Goal: Find specific page/section: Find specific page/section

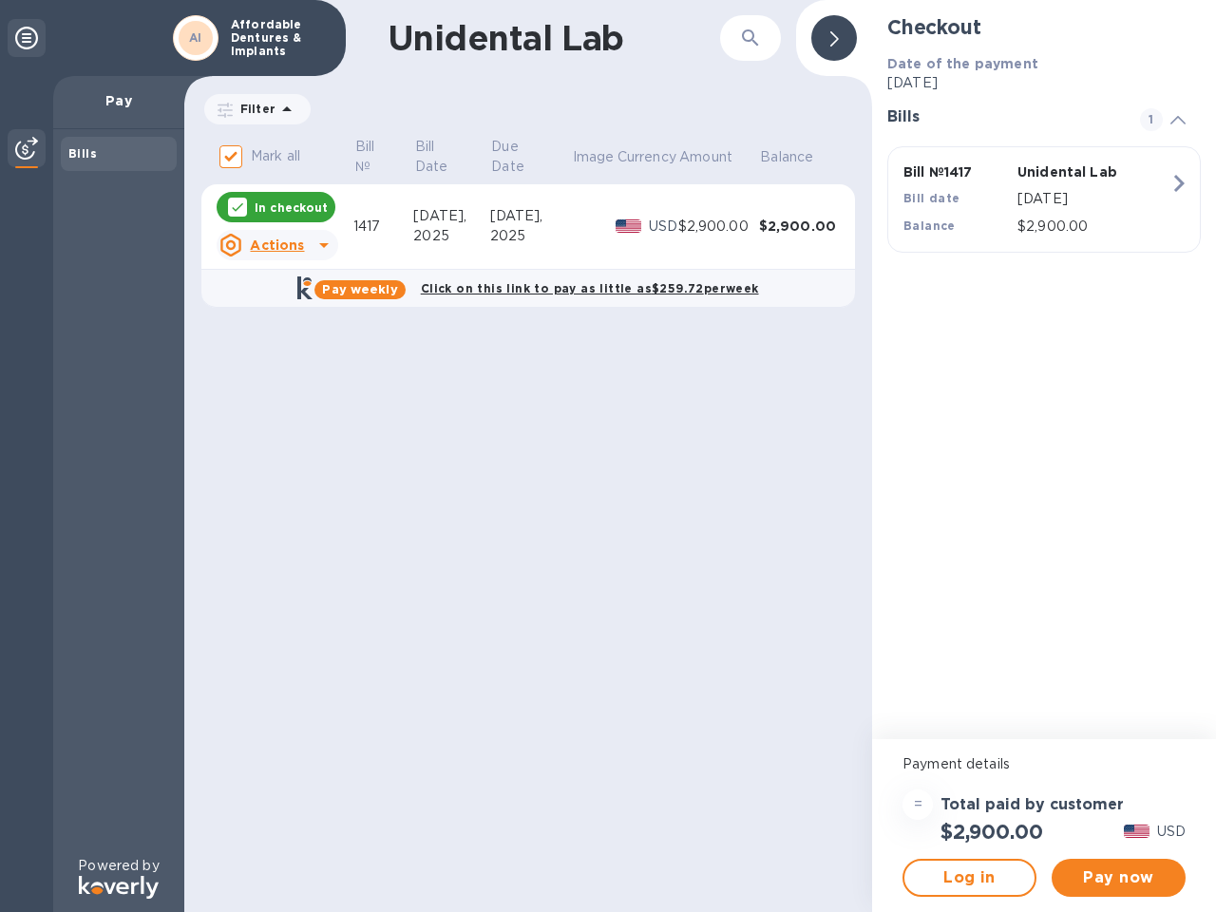
click at [608, 456] on div "Unidental Lab ​ Filter Amount Mark all Bill № Bill Date Due Date Image Currency…" at bounding box center [528, 456] width 688 height 912
click at [27, 38] on icon at bounding box center [26, 38] width 23 height 23
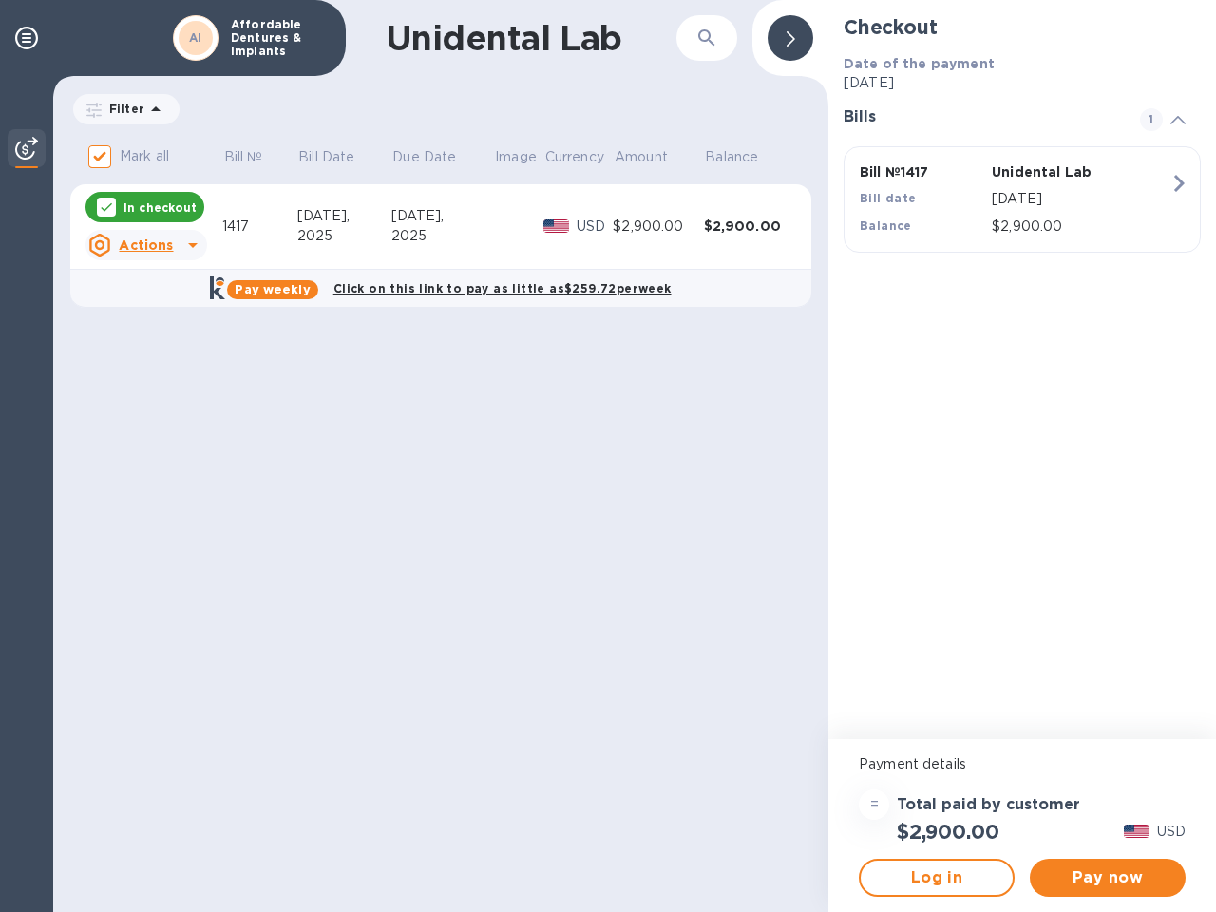
click at [27, 150] on img at bounding box center [26, 148] width 23 height 23
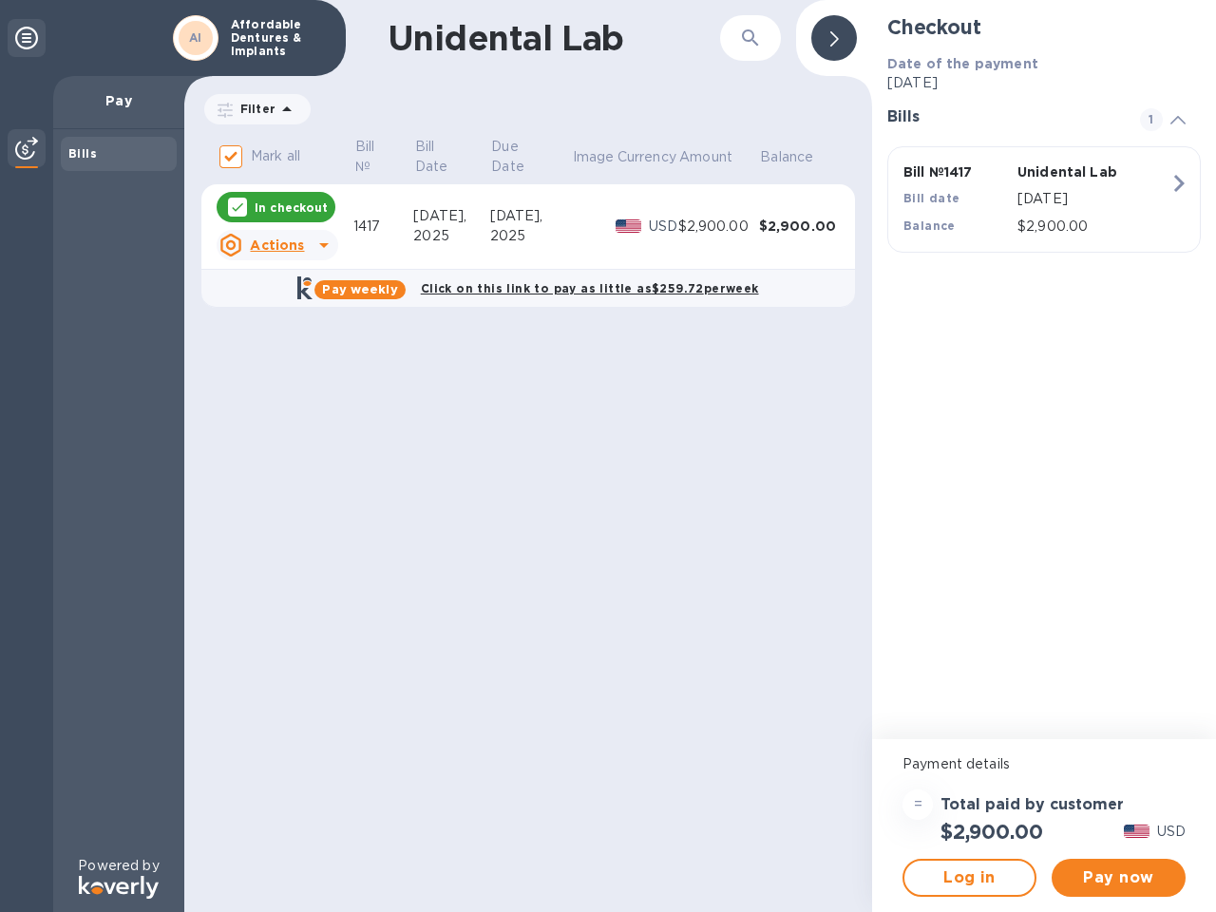
click at [119, 154] on div "Bills" at bounding box center [118, 153] width 101 height 19
click at [751, 38] on icon "button" at bounding box center [750, 38] width 23 height 23
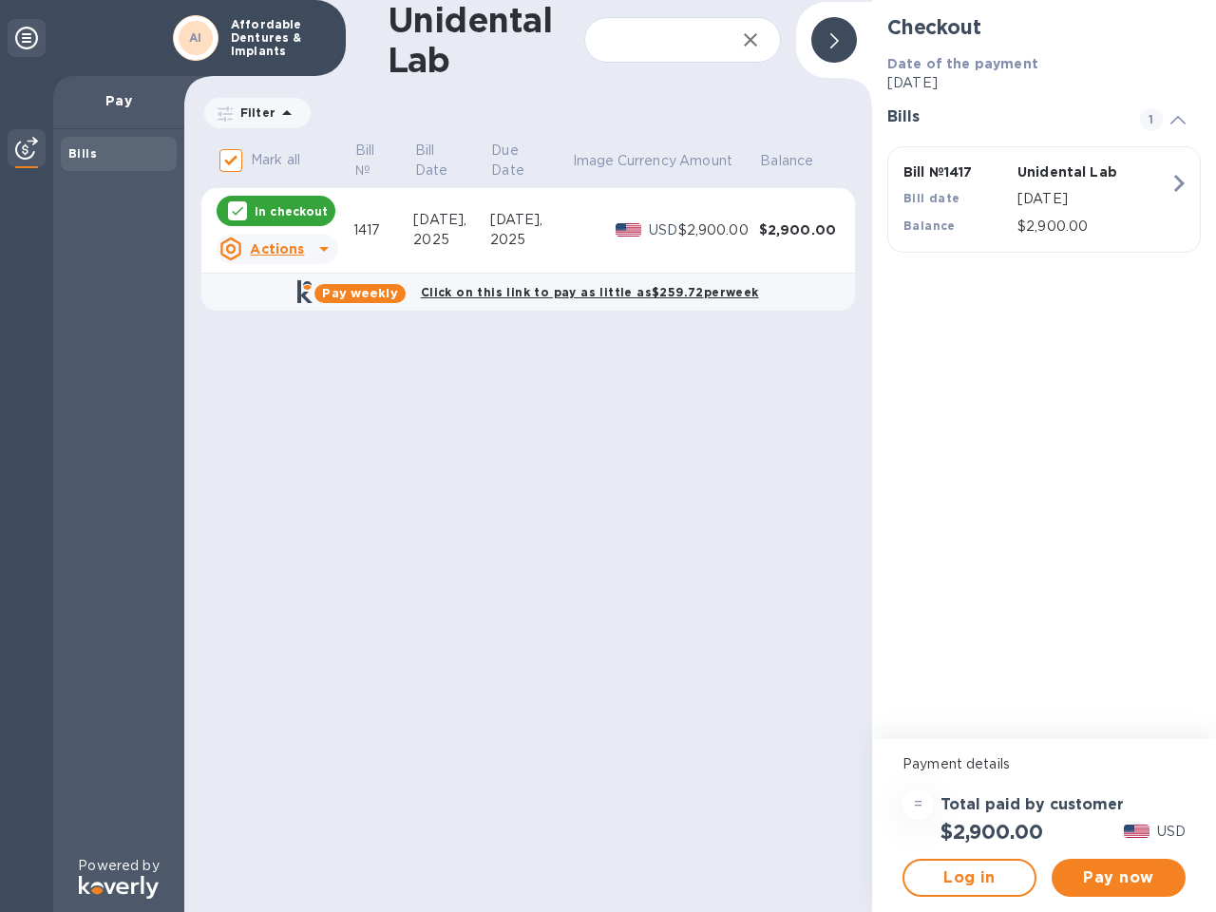
click at [225, 108] on icon at bounding box center [225, 113] width 15 height 15
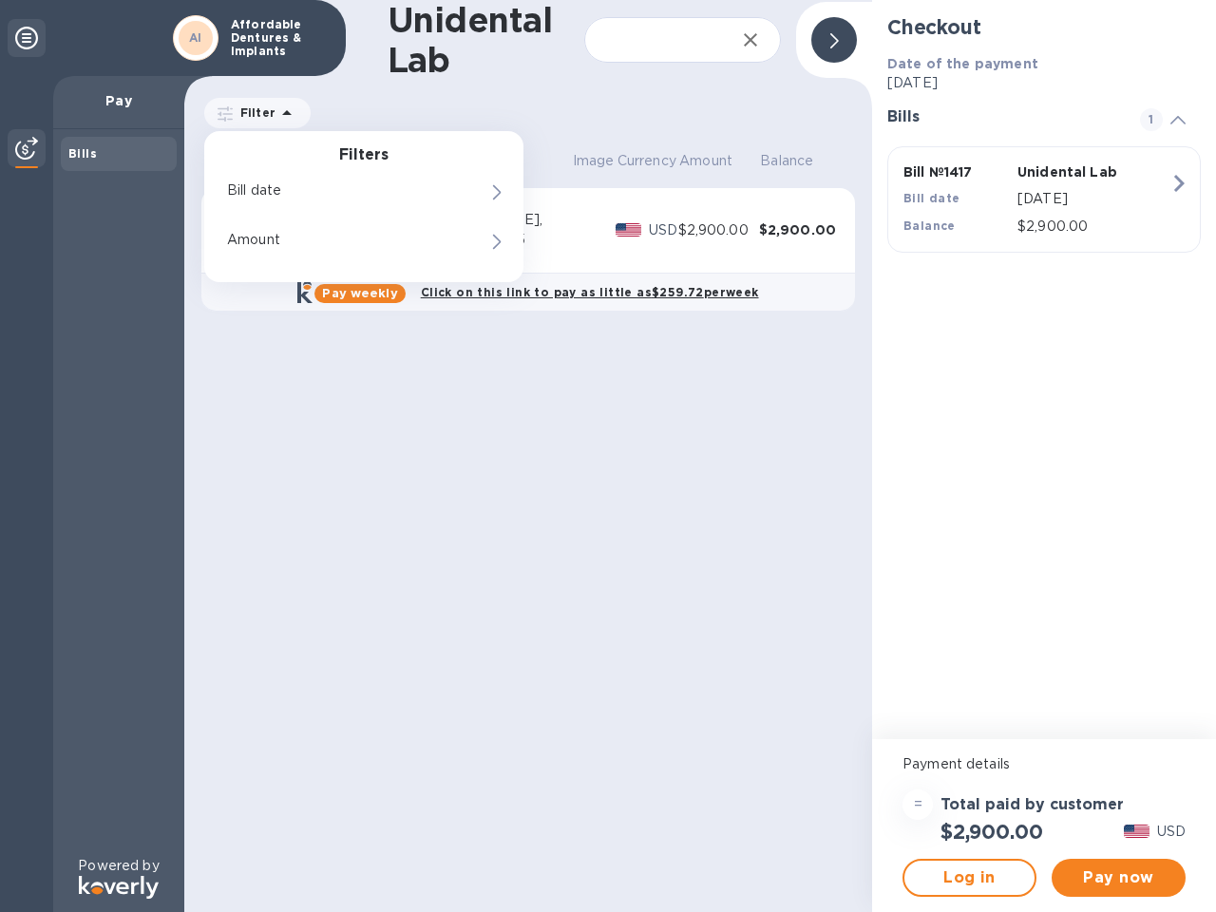
click at [252, 108] on p "Filter" at bounding box center [254, 113] width 43 height 16
click at [283, 109] on icon at bounding box center [287, 113] width 23 height 23
click at [384, 157] on h3 "Filters" at bounding box center [363, 155] width 319 height 18
click at [451, 157] on h3 "Filters" at bounding box center [363, 155] width 319 height 18
